Goal: Use online tool/utility: Utilize a website feature to perform a specific function

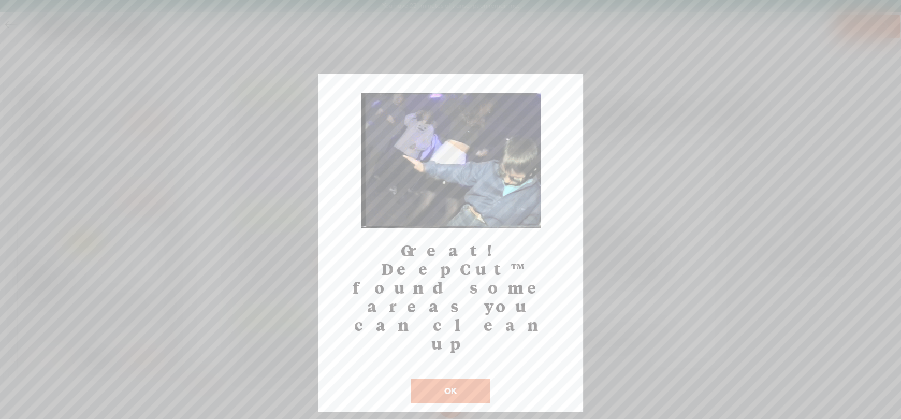
click at [464, 379] on button "OK" at bounding box center [450, 391] width 79 height 24
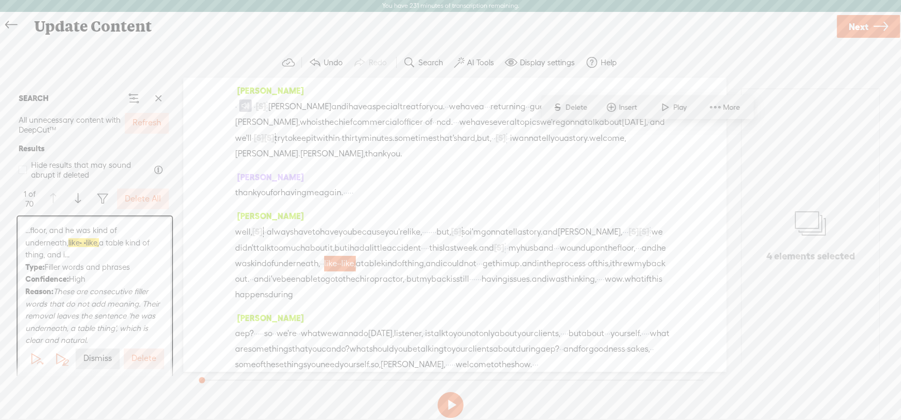
scroll to position [132, 0]
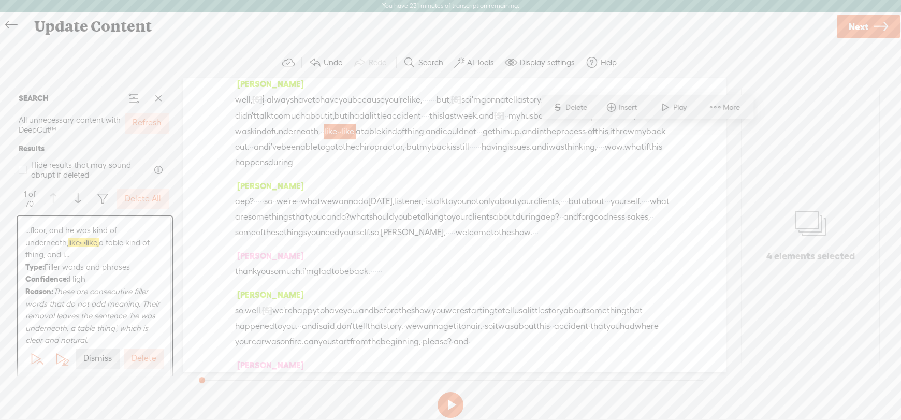
click at [337, 131] on span "like" at bounding box center [330, 132] width 13 height 16
drag, startPoint x: 611, startPoint y: 134, endPoint x: 654, endPoint y: 133, distance: 43.5
click at [654, 133] on div "well, [S] i i · always have to have you because you're like, · · · · · · · but,…" at bounding box center [454, 131] width 439 height 79
click at [356, 133] on span "like," at bounding box center [348, 132] width 14 height 16
drag, startPoint x: 654, startPoint y: 133, endPoint x: 616, endPoint y: 136, distance: 38.4
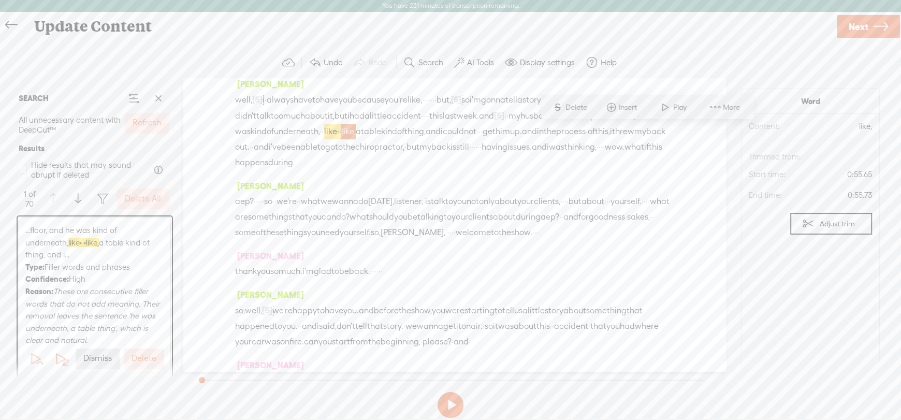
click at [616, 136] on div "well, [S] i i · always have to have you because you're like, · · · · · · · but,…" at bounding box center [454, 131] width 439 height 79
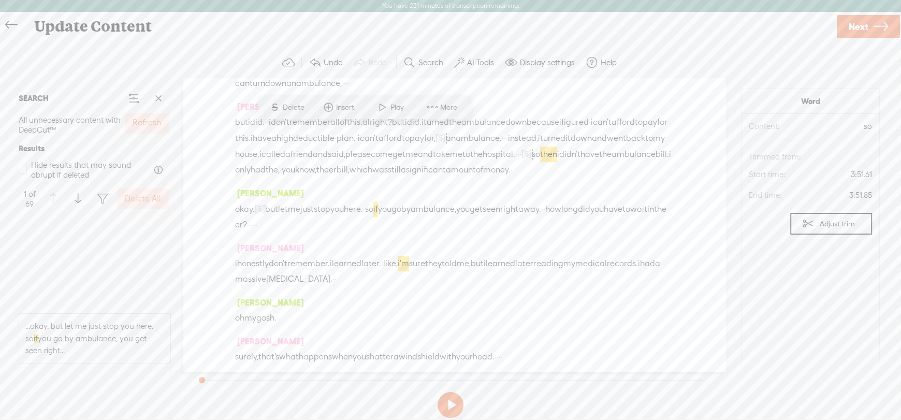
scroll to position [258, 0]
click at [122, 245] on span "...okay. but let me just stop you here. so if you go by ambulance, you get seen…" at bounding box center [94, 239] width 139 height 37
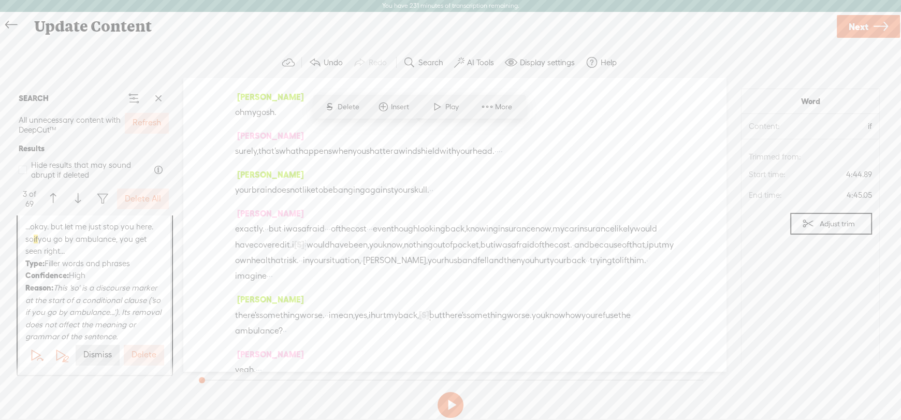
click at [373, 11] on span "so" at bounding box center [369, 4] width 8 height 16
click at [94, 256] on label "Dismiss" at bounding box center [97, 250] width 28 height 11
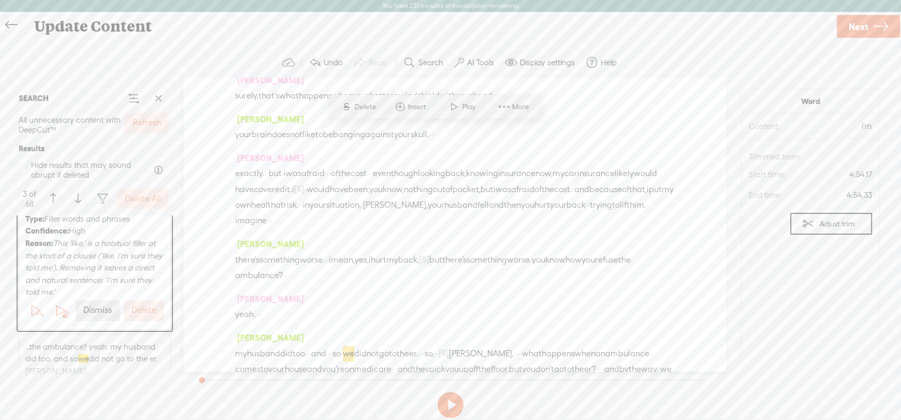
scroll to position [258, 0]
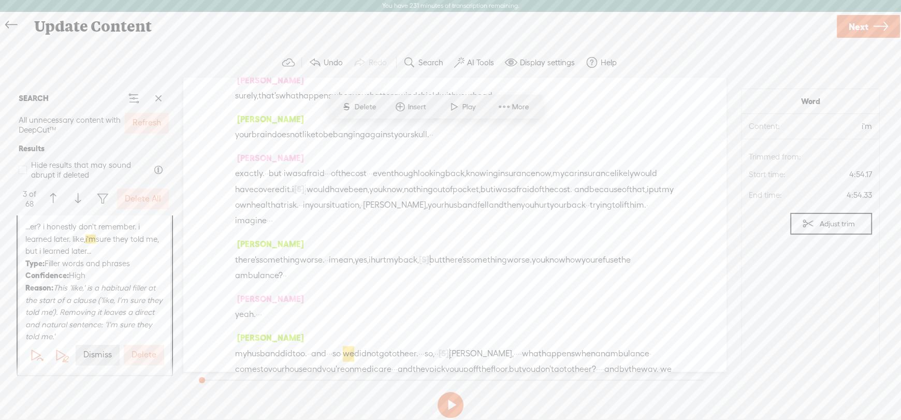
click at [89, 349] on label "Dismiss" at bounding box center [97, 354] width 28 height 11
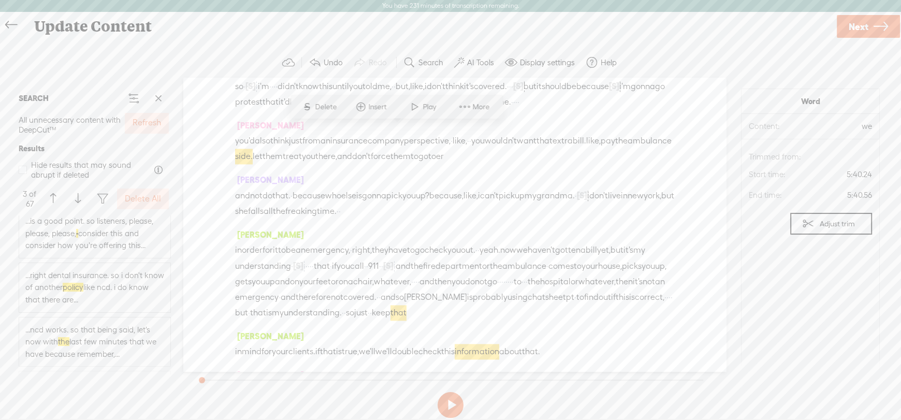
scroll to position [2018, 0]
click at [58, 277] on span "...the insurance. so people say, oh, i don't wanna buy you. i'll just buy a dis…" at bounding box center [94, 289] width 139 height 49
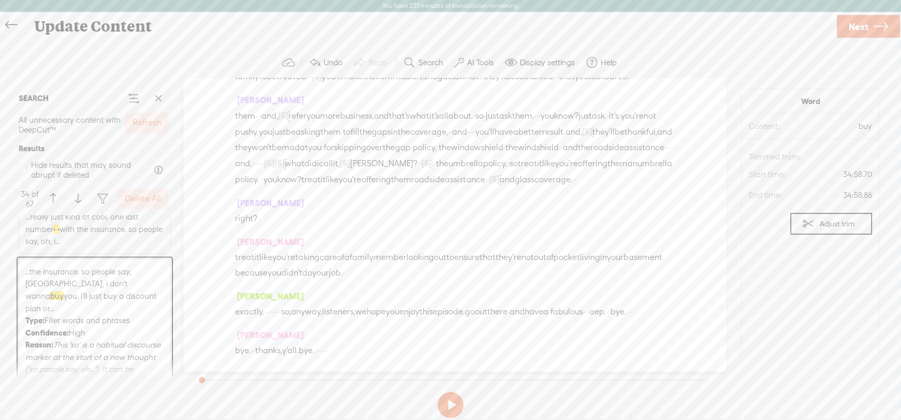
scroll to position [8434, 0]
click at [108, 314] on div "Type: Filler words and phrases Confidence: High Reason: This 'so' is a habitual…" at bounding box center [94, 363] width 139 height 98
click at [39, 257] on span "...right dental insurance. so i don't know of another policy like ncd. i do kno…" at bounding box center [94, 255] width 139 height 37
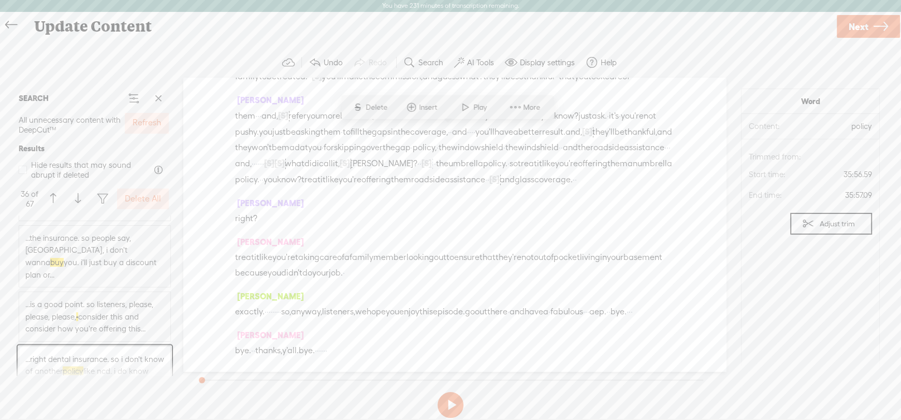
click at [46, 250] on span "...the insurance. so people say, oh, i don't wanna buy you. i'll just buy a dis…" at bounding box center [94, 256] width 139 height 49
drag, startPoint x: 371, startPoint y: 132, endPoint x: 458, endPoint y: 134, distance: 87.0
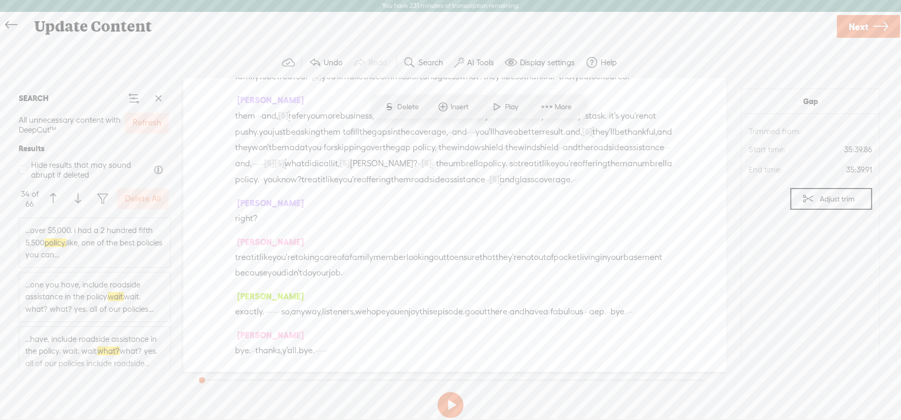
scroll to position [2672, 0]
click at [75, 268] on span "...them have, unlimited copay free telemedicine as well. oh, so, [PERSON_NAME],…" at bounding box center [94, 255] width 139 height 49
click at [68, 270] on span "...them have, unlimited copay free telemedicine as well. oh, so, [PERSON_NAME],…" at bounding box center [94, 255] width 139 height 49
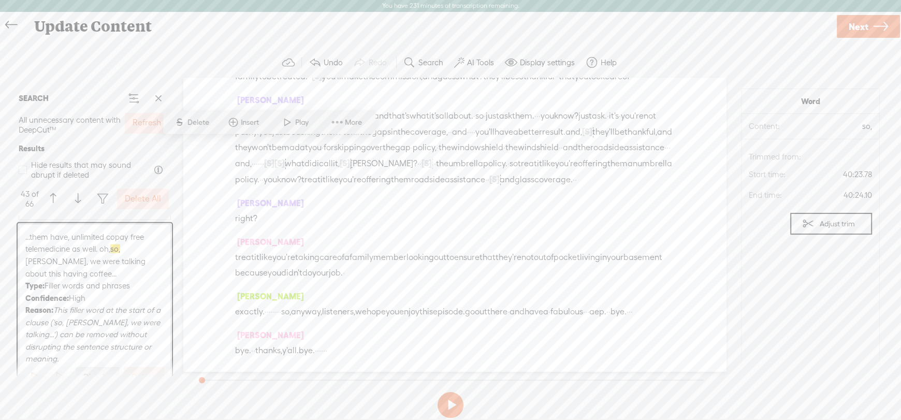
scroll to position [10645, 0]
